Goal: Book appointment/travel/reservation

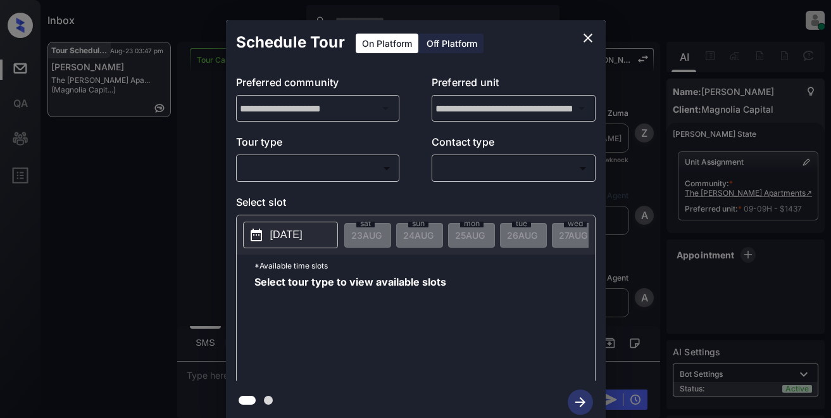
scroll to position [2397, 0]
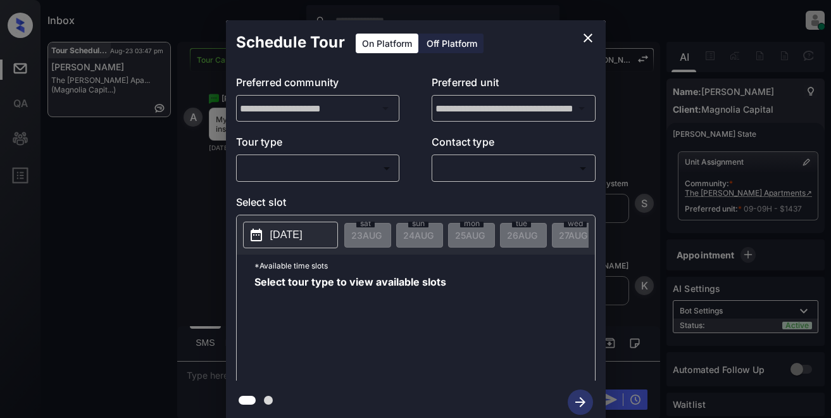
click at [588, 34] on icon "close" at bounding box center [587, 37] width 15 height 15
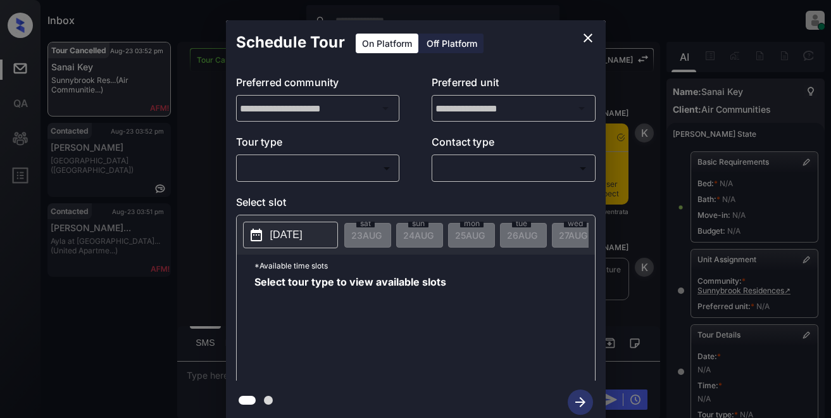
scroll to position [147, 0]
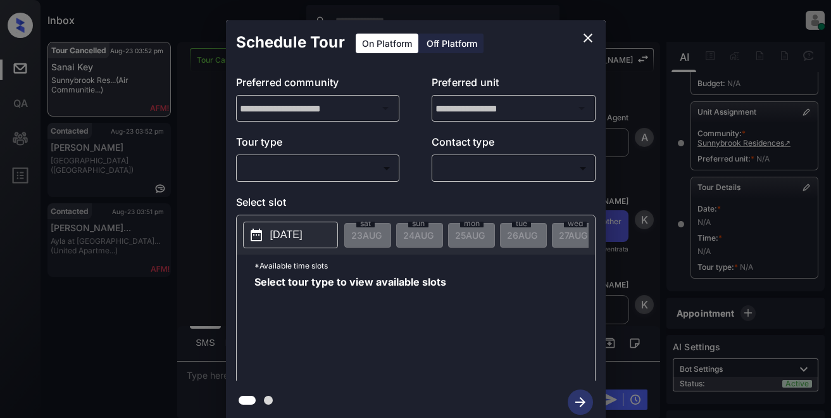
click at [266, 171] on body "Inbox Lyzzelle M. Ceralde Online Set yourself offline Set yourself on break Pro…" at bounding box center [415, 209] width 831 height 418
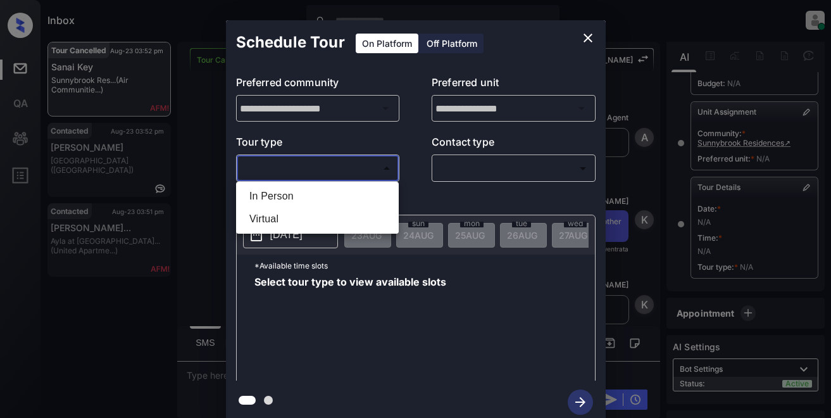
click at [587, 40] on div at bounding box center [415, 209] width 831 height 418
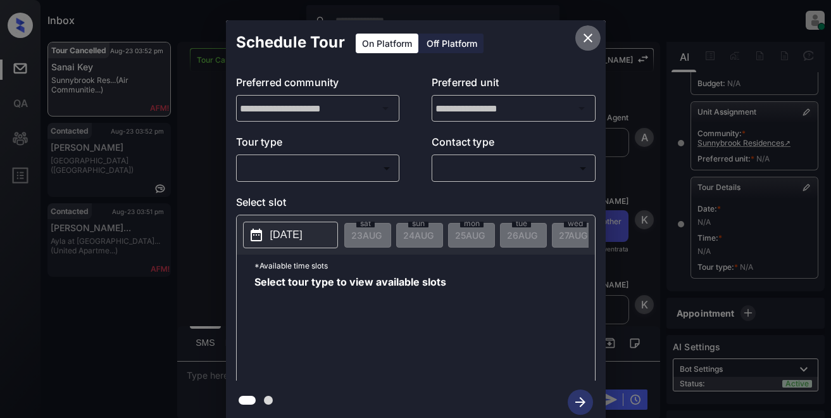
click at [585, 34] on icon "close" at bounding box center [587, 37] width 15 height 15
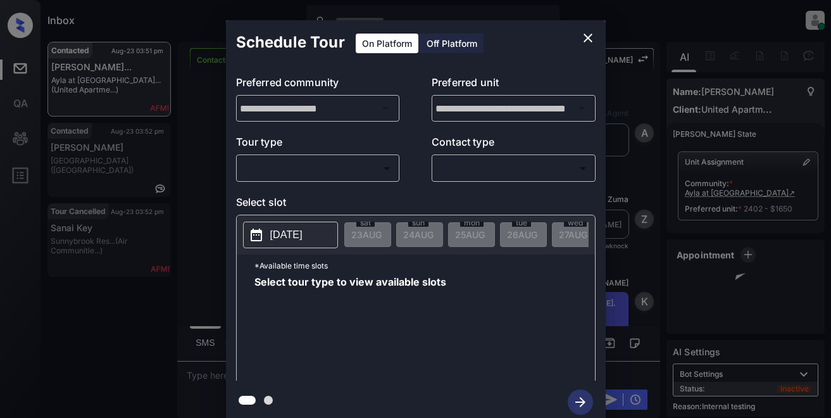
scroll to position [7649, 0]
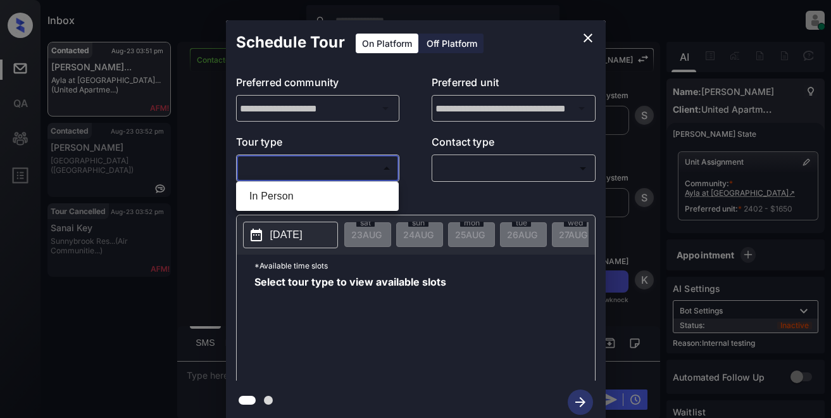
click at [335, 166] on body "Inbox Lyzzelle M. Ceralde Online Set yourself offline Set yourself on break Pro…" at bounding box center [415, 209] width 831 height 418
drag, startPoint x: 291, startPoint y: 199, endPoint x: 330, endPoint y: 190, distance: 39.6
click at [295, 199] on li "In Person" at bounding box center [317, 196] width 156 height 23
type input "********"
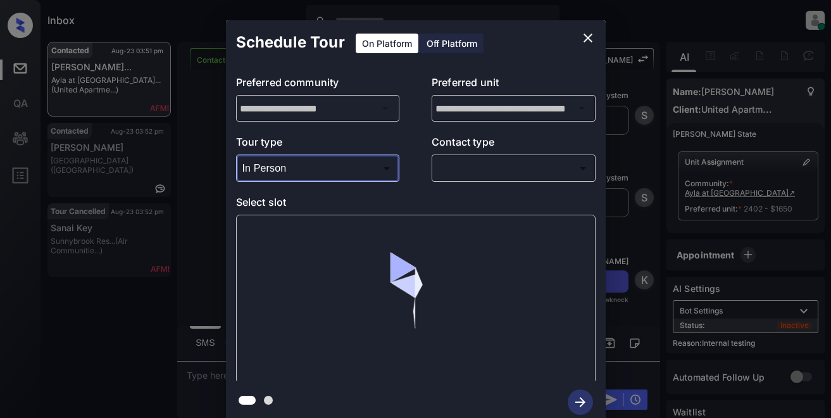
click at [458, 170] on body "Inbox Lyzzelle M. Ceralde Online Set yourself offline Set yourself on break Pro…" at bounding box center [415, 209] width 831 height 418
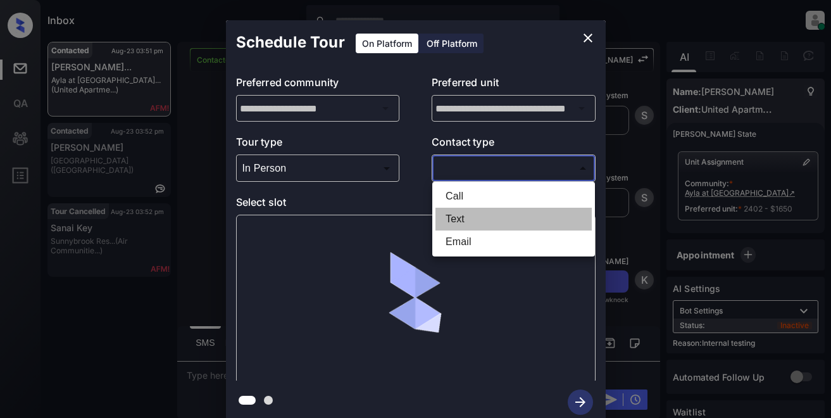
click at [451, 220] on li "Text" at bounding box center [513, 219] width 156 height 23
type input "****"
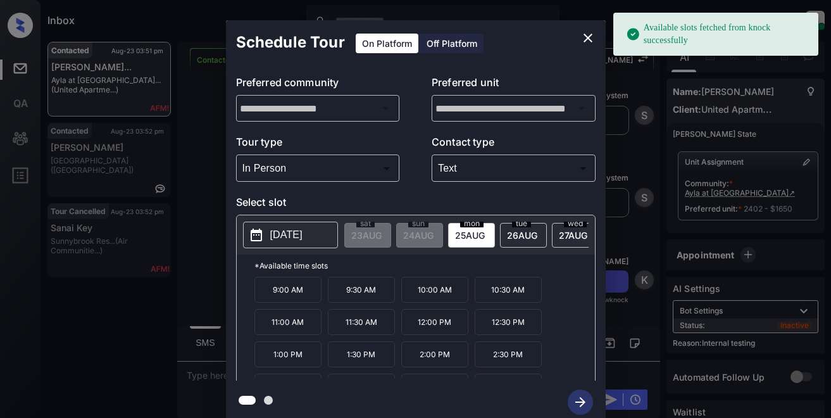
click at [293, 232] on p "2025-08-25" at bounding box center [286, 234] width 32 height 15
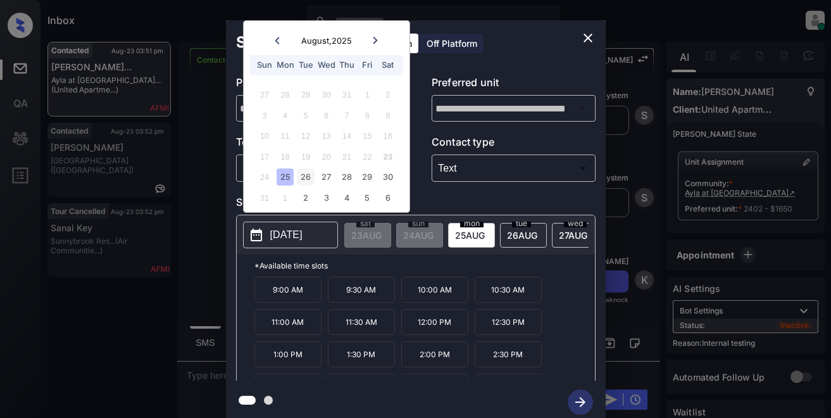
click at [307, 179] on div "26" at bounding box center [305, 176] width 17 height 17
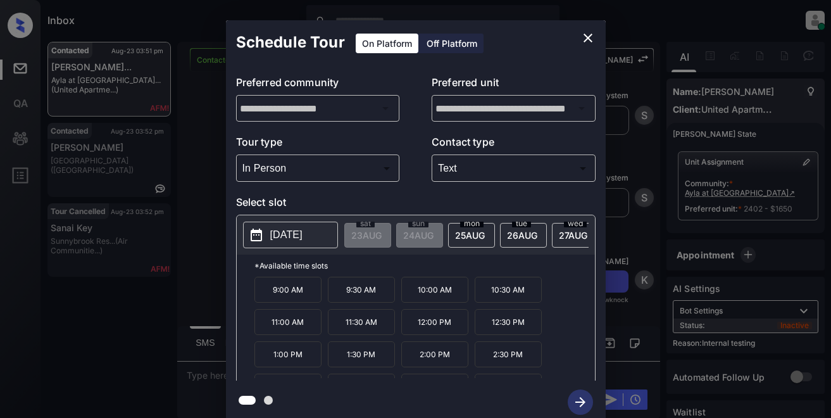
click at [431, 333] on p "12:00 PM" at bounding box center [434, 322] width 67 height 26
click at [584, 402] on icon "button" at bounding box center [580, 402] width 10 height 10
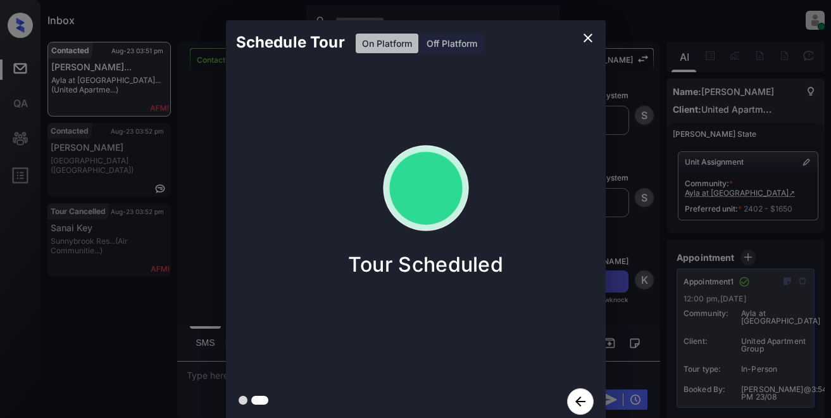
click at [582, 39] on icon "close" at bounding box center [587, 37] width 15 height 15
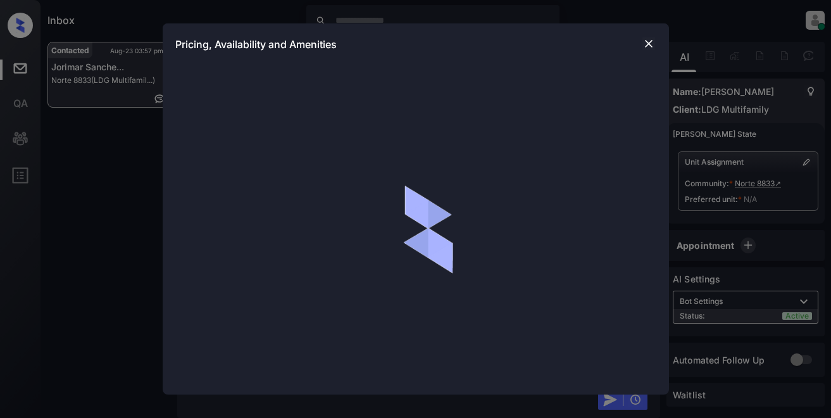
scroll to position [358, 0]
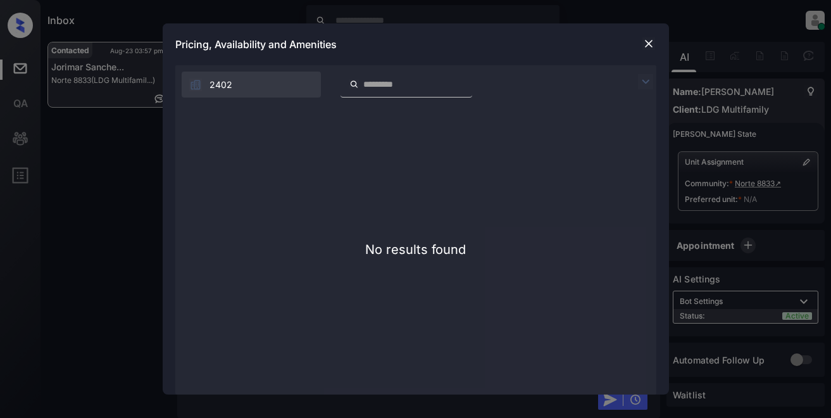
click at [642, 39] on img at bounding box center [648, 43] width 13 height 13
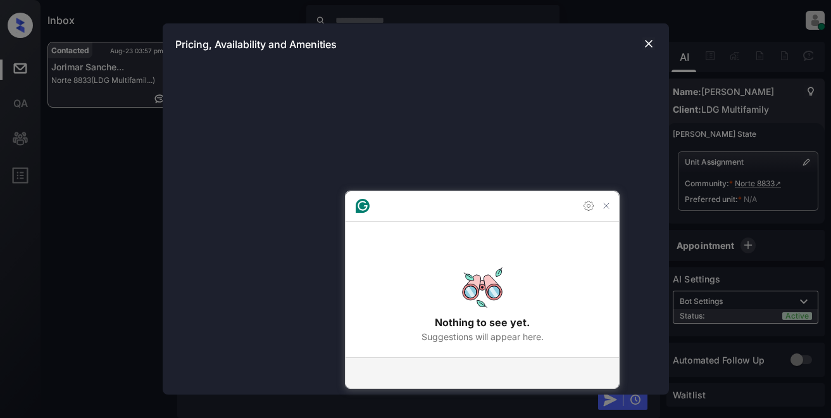
scroll to position [696, 0]
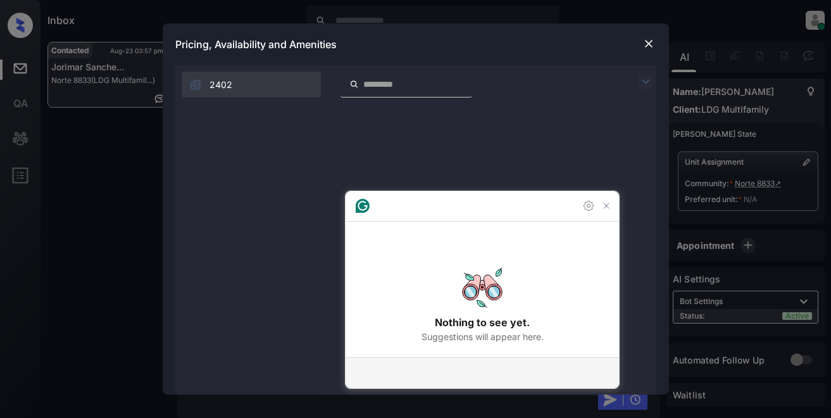
drag, startPoint x: 441, startPoint y: 156, endPoint x: 533, endPoint y: 176, distance: 93.8
click at [445, 156] on div "No results found" at bounding box center [415, 249] width 481 height 290
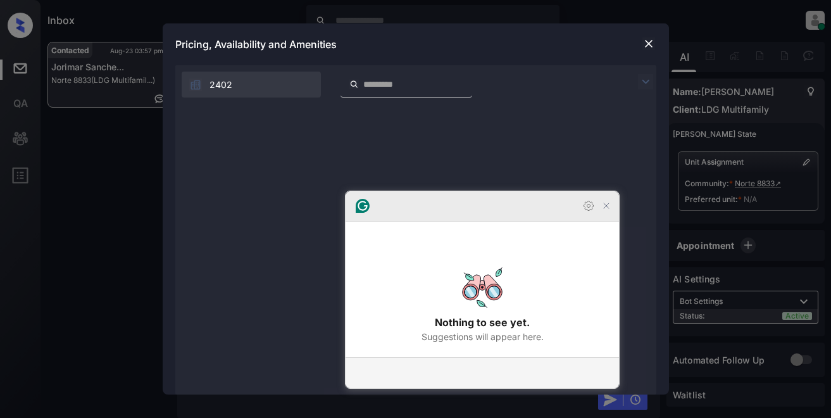
click at [607, 211] on icon "Close Grammarly Assistant" at bounding box center [606, 206] width 10 height 10
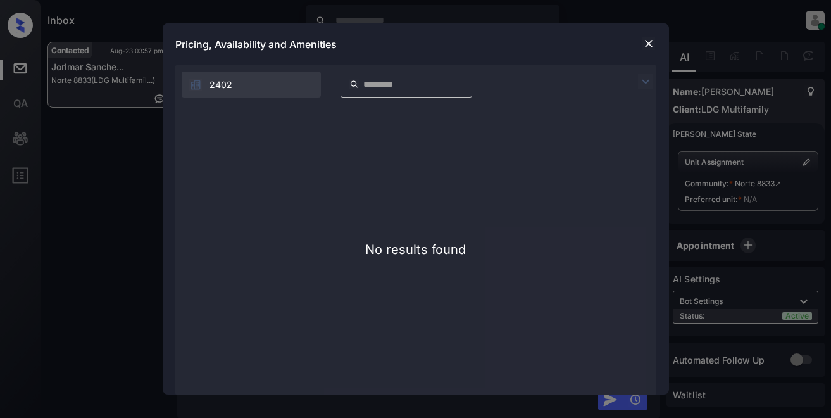
click at [647, 44] on img at bounding box center [648, 43] width 13 height 13
